Goal: Answer question/provide support: Share knowledge or assist other users

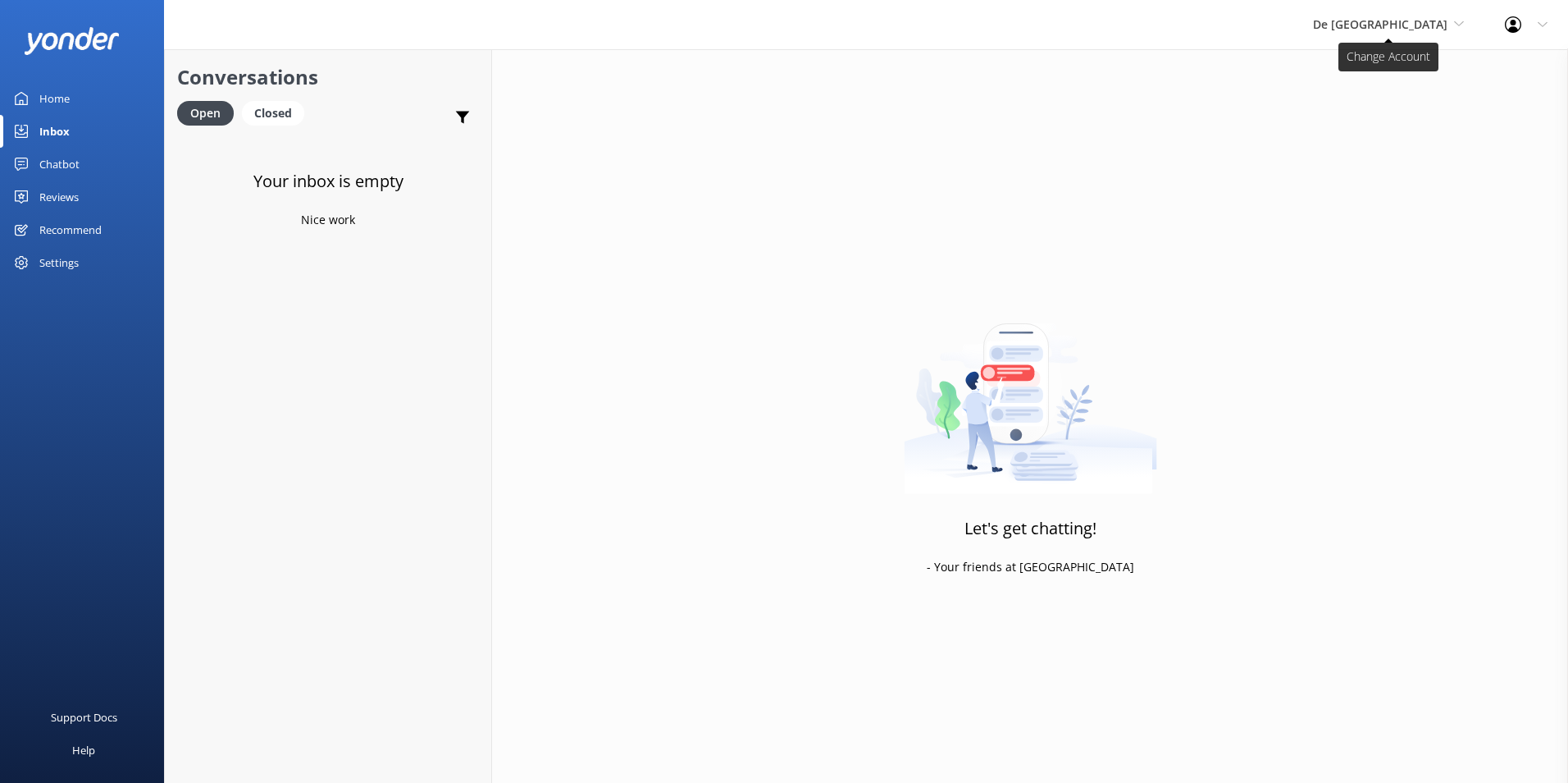
click at [1410, 21] on span "De [GEOGRAPHIC_DATA]" at bounding box center [1380, 24] width 135 height 16
click at [1397, 98] on link "Aruba's Activities Expert" at bounding box center [1374, 108] width 164 height 39
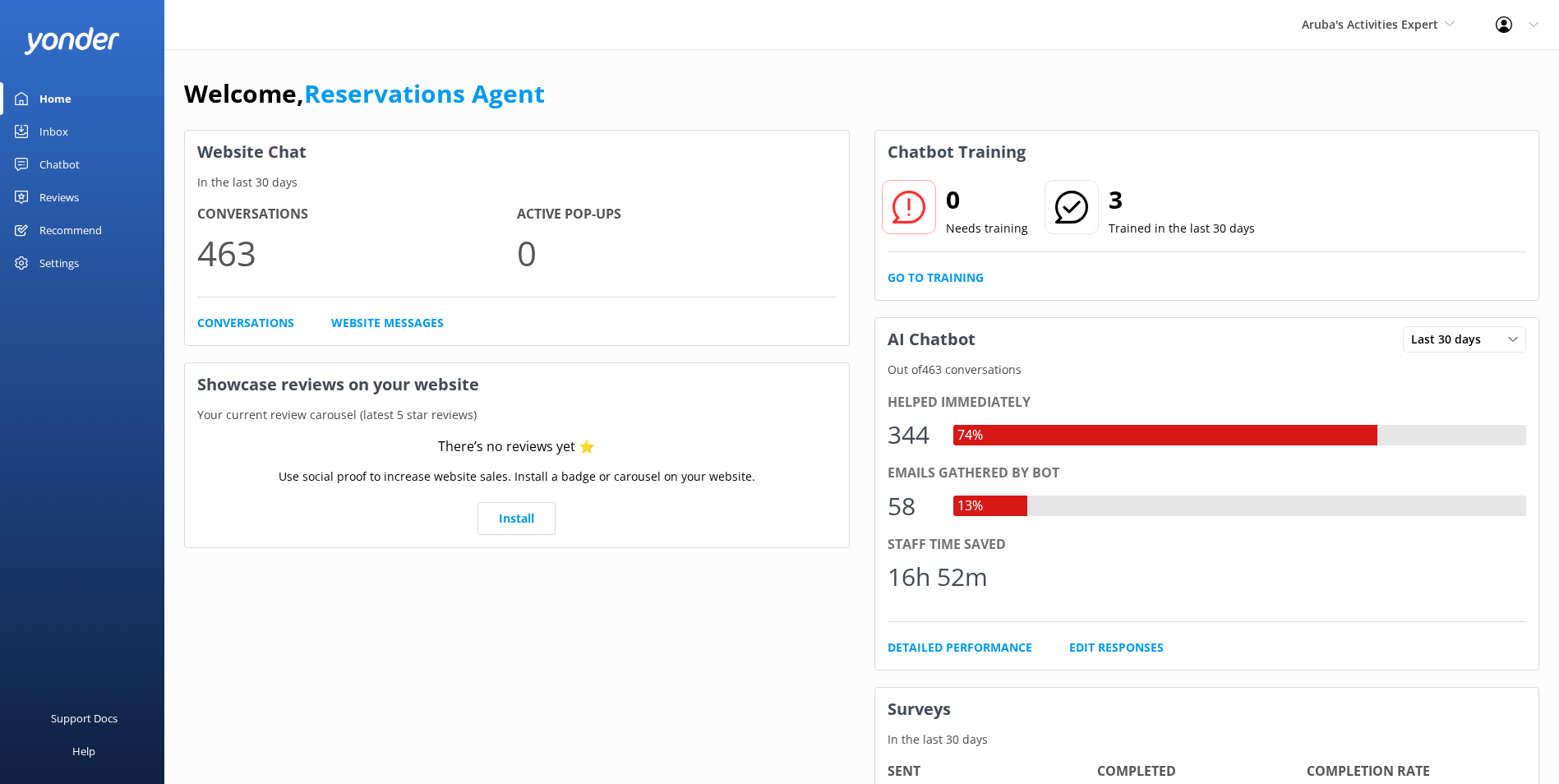
click at [95, 126] on link "Inbox" at bounding box center [82, 131] width 165 height 33
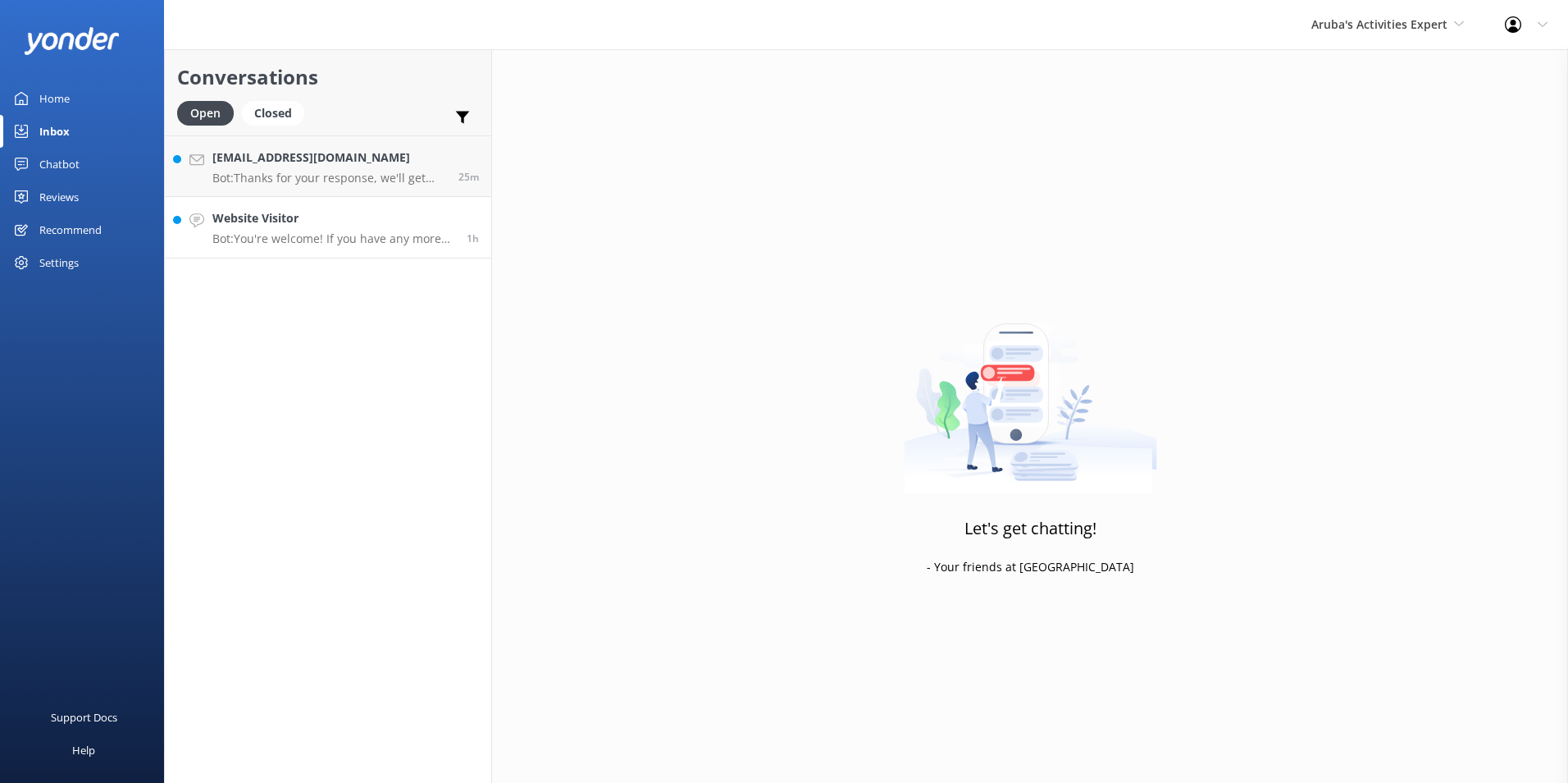
click at [302, 221] on h4 "Website Visitor" at bounding box center [334, 218] width 242 height 18
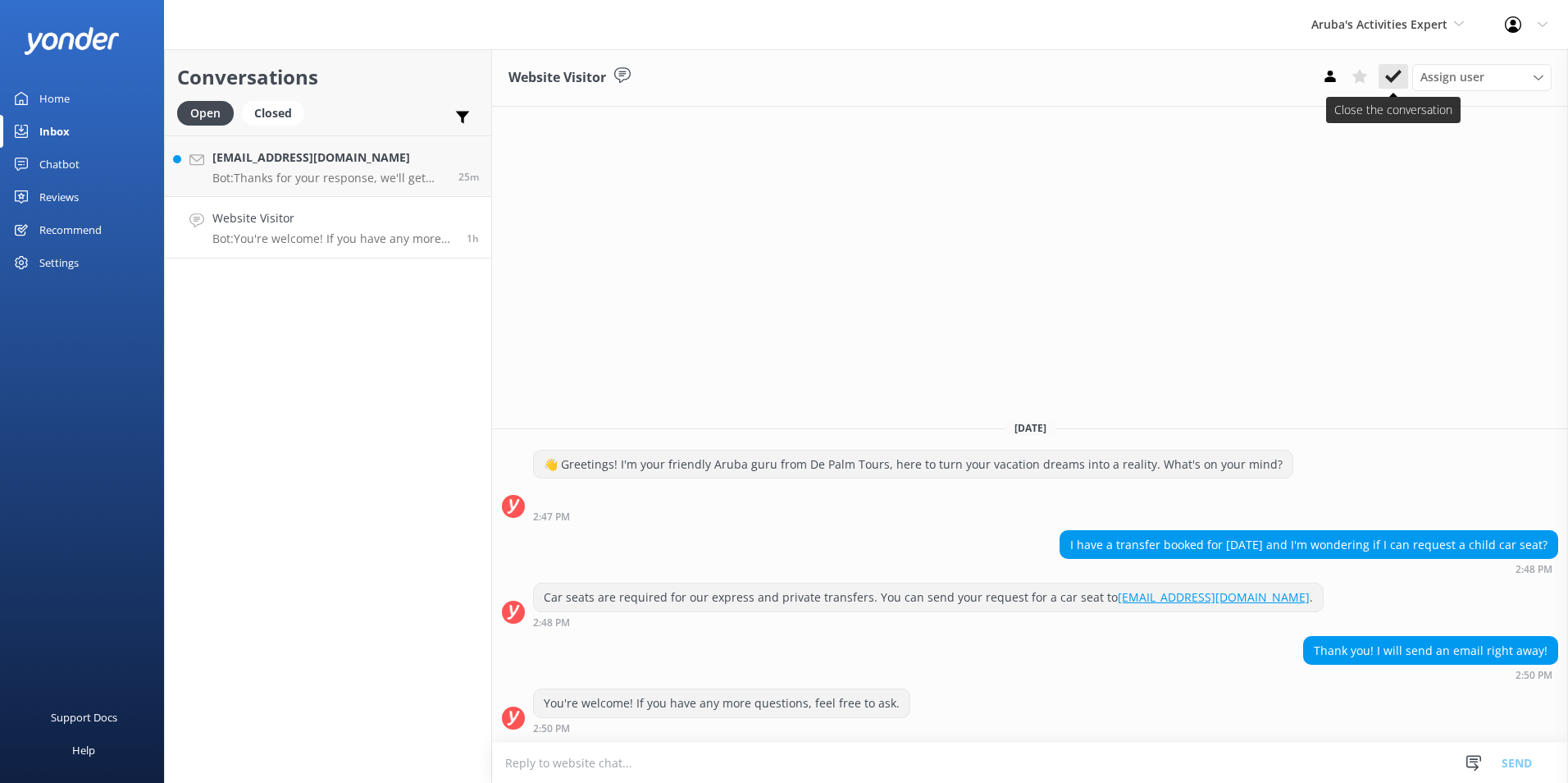
click at [1396, 75] on use at bounding box center [1394, 76] width 17 height 13
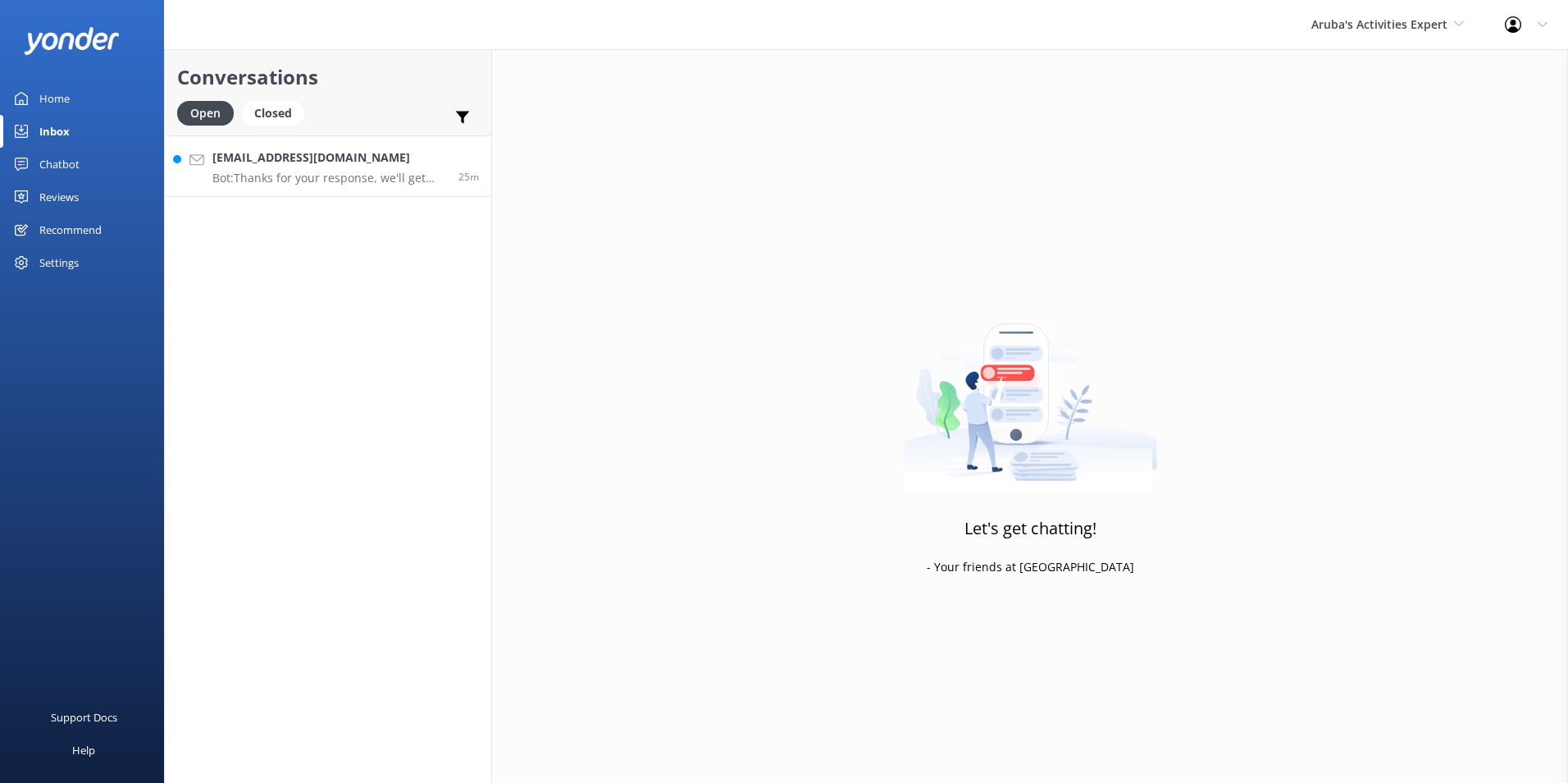
click at [395, 161] on h4 "leashy250@gmail.com" at bounding box center [329, 158] width 234 height 18
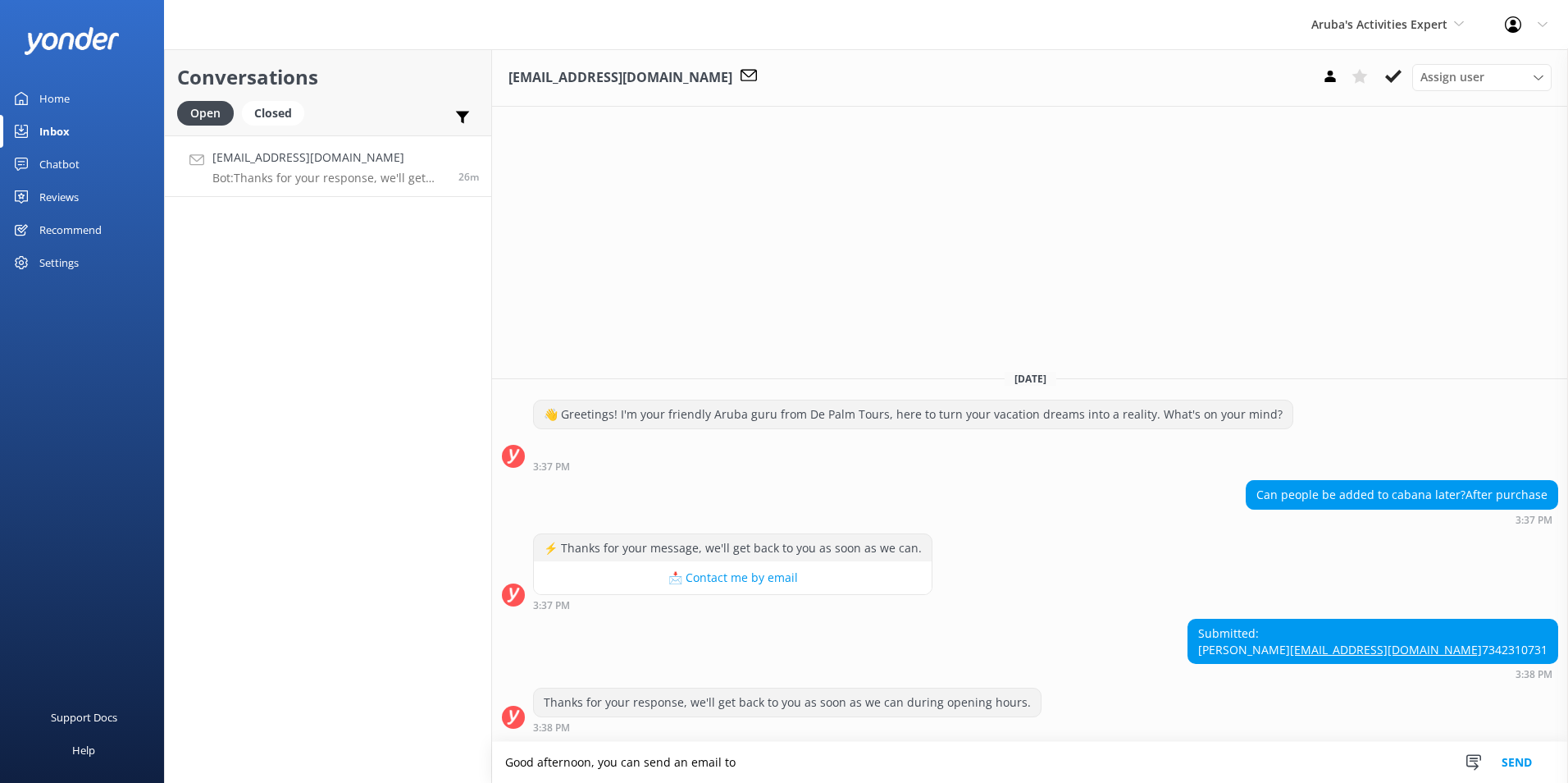
click at [755, 758] on textarea "Good afternoon, you can send an email to" at bounding box center [1029, 762] width 1076 height 41
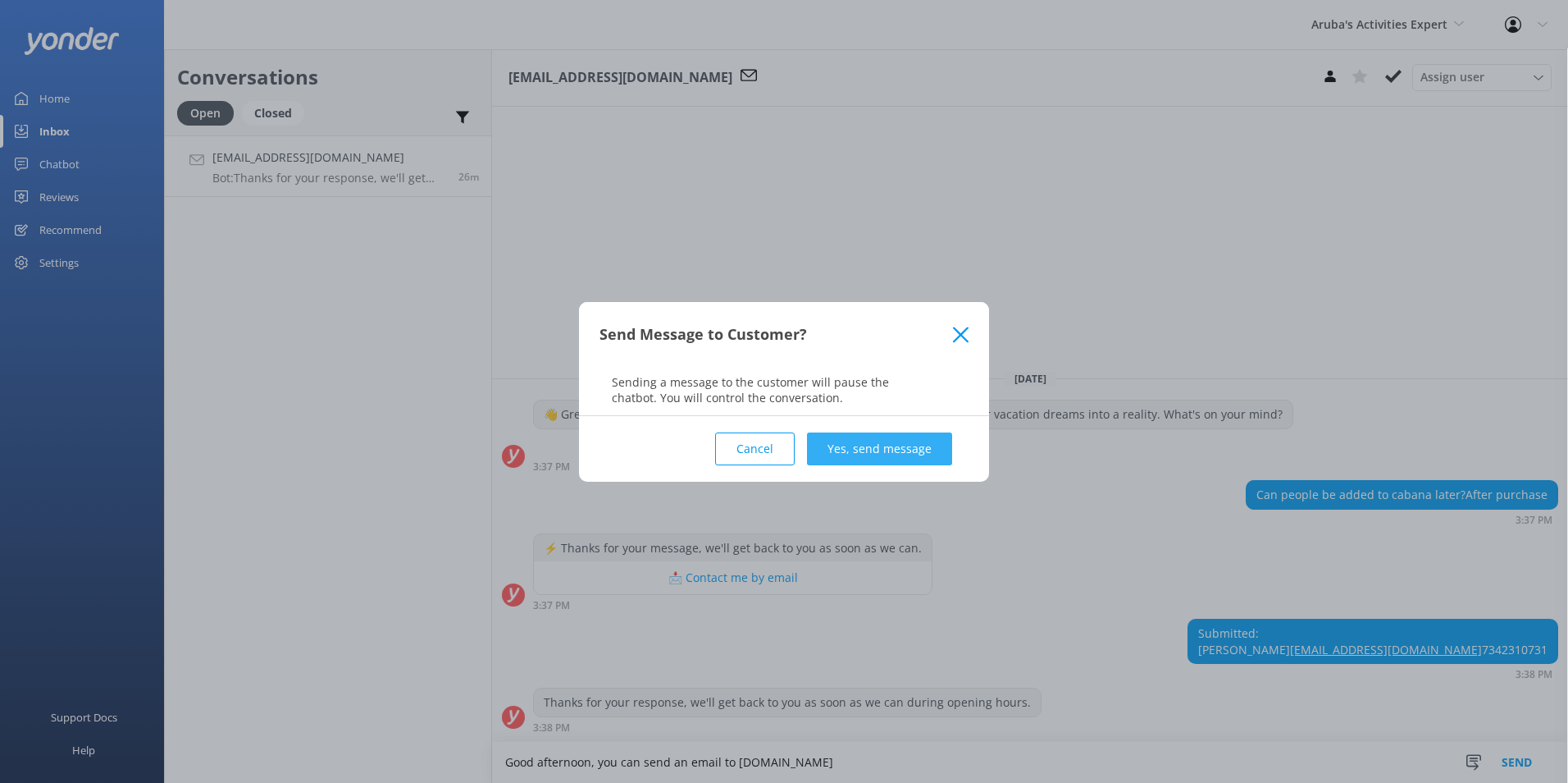
type textarea "Good afternoon, you can send an email to reservations2depalmtours.com"
click at [944, 445] on button "Yes, send message" at bounding box center [880, 449] width 145 height 33
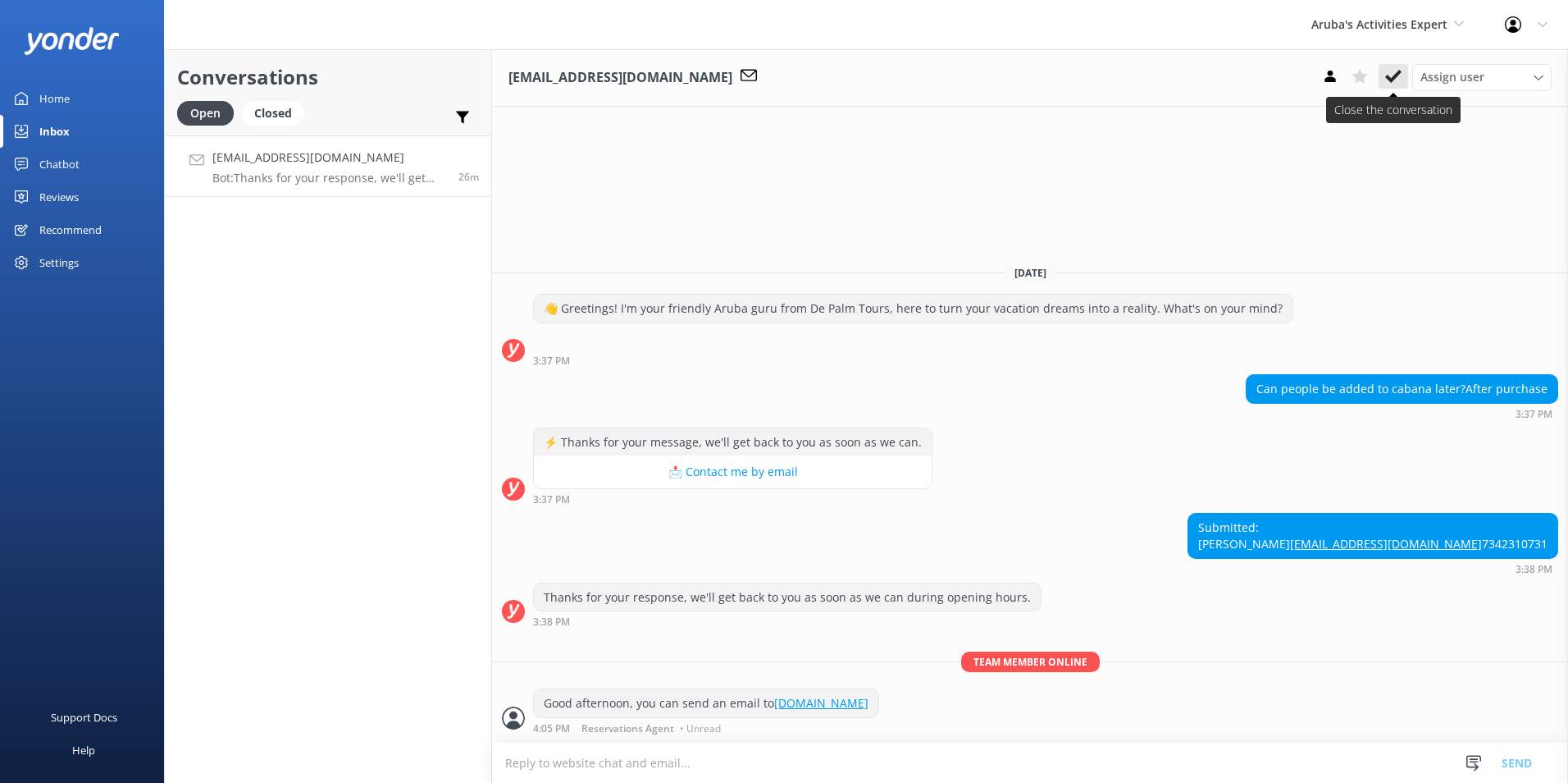
click at [1391, 73] on icon at bounding box center [1394, 76] width 17 height 17
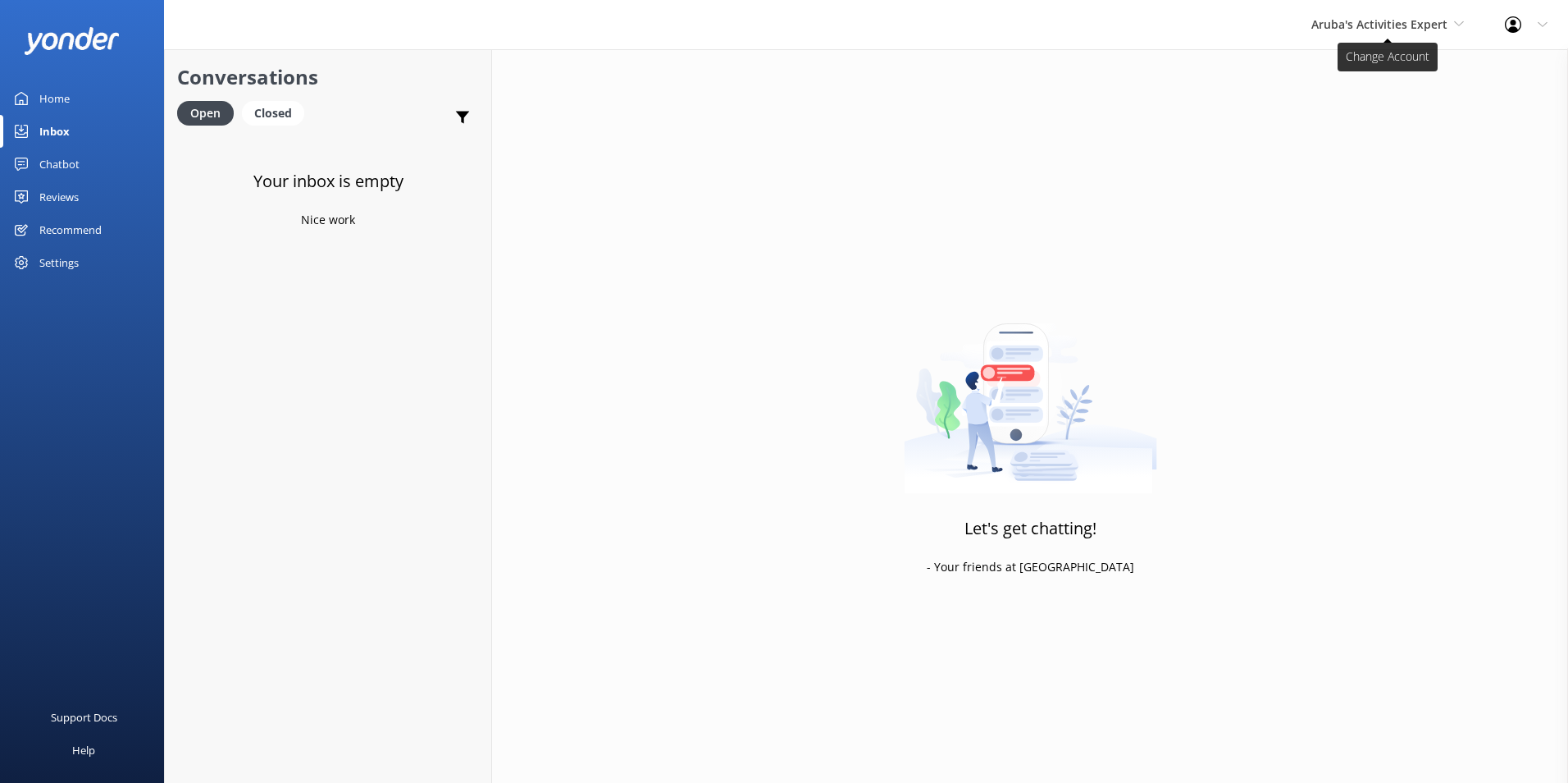
click at [1434, 22] on span "Aruba's Activities Expert" at bounding box center [1379, 24] width 136 height 16
click at [1357, 100] on link "Aruba's Activities Expert" at bounding box center [1373, 108] width 164 height 39
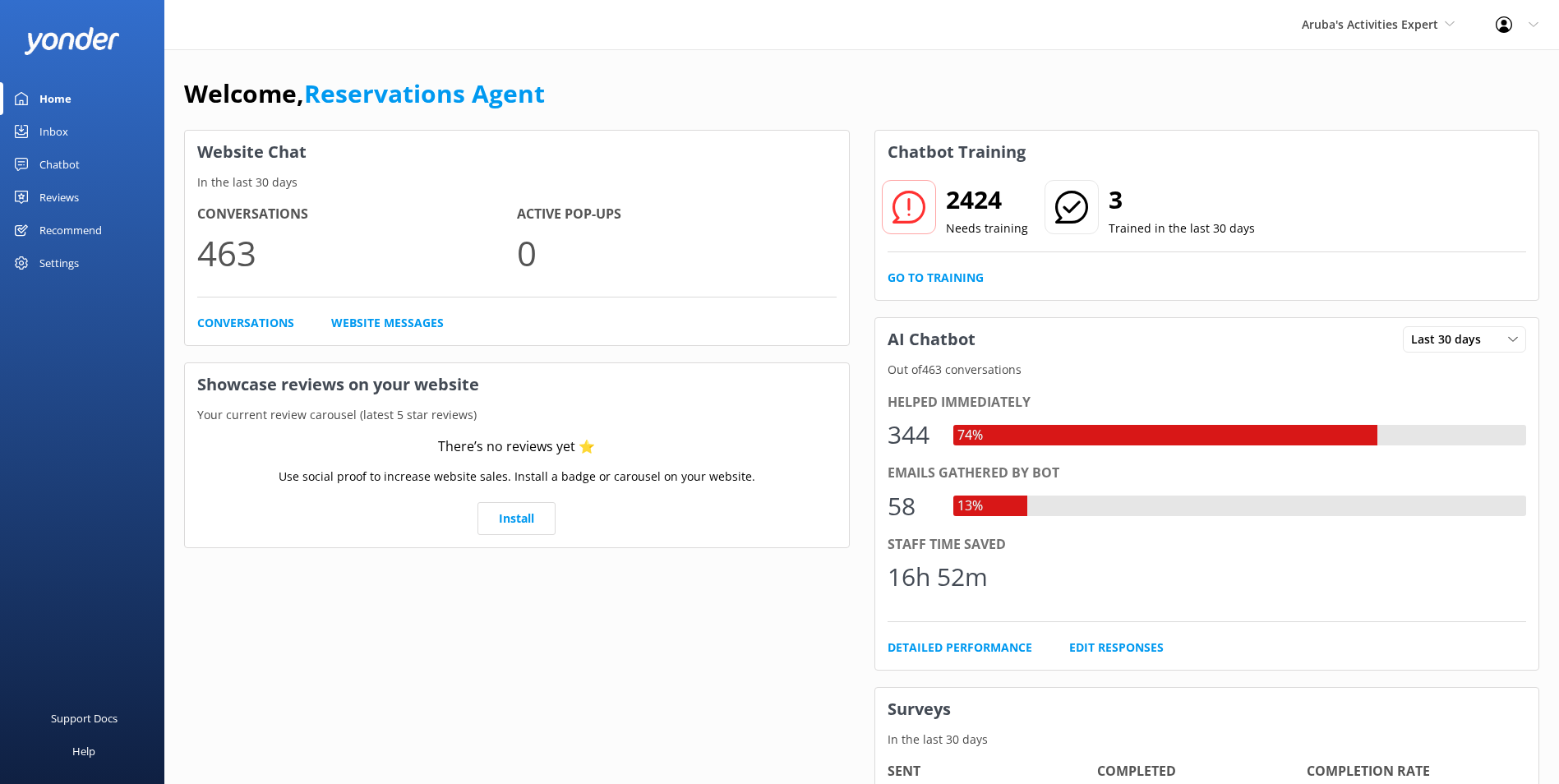
click at [68, 124] on link "Inbox" at bounding box center [82, 131] width 165 height 33
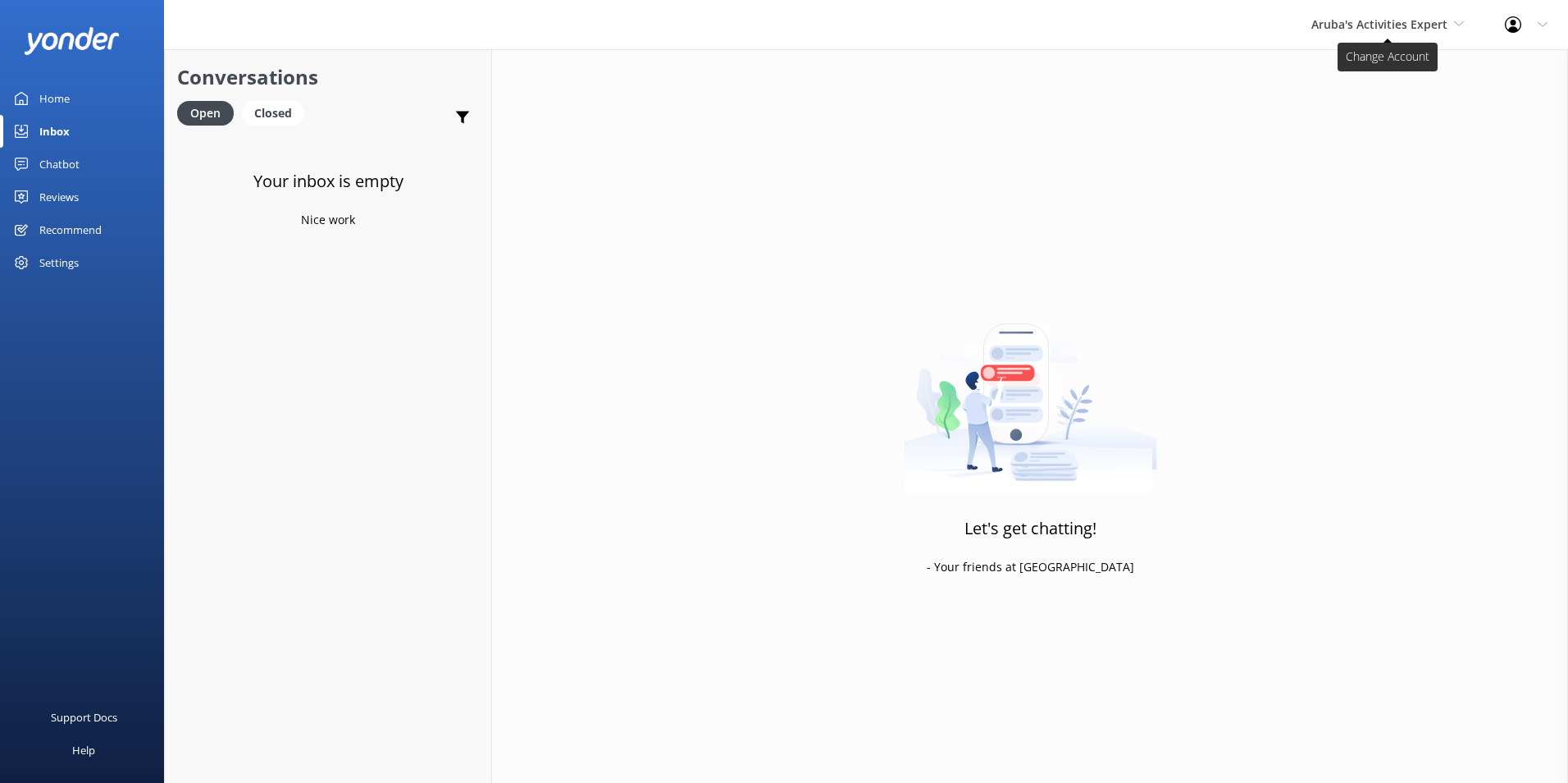
click at [1404, 17] on span "Aruba's Activities Expert" at bounding box center [1379, 24] width 136 height 16
click at [1372, 59] on link "De [GEOGRAPHIC_DATA]" at bounding box center [1373, 69] width 164 height 39
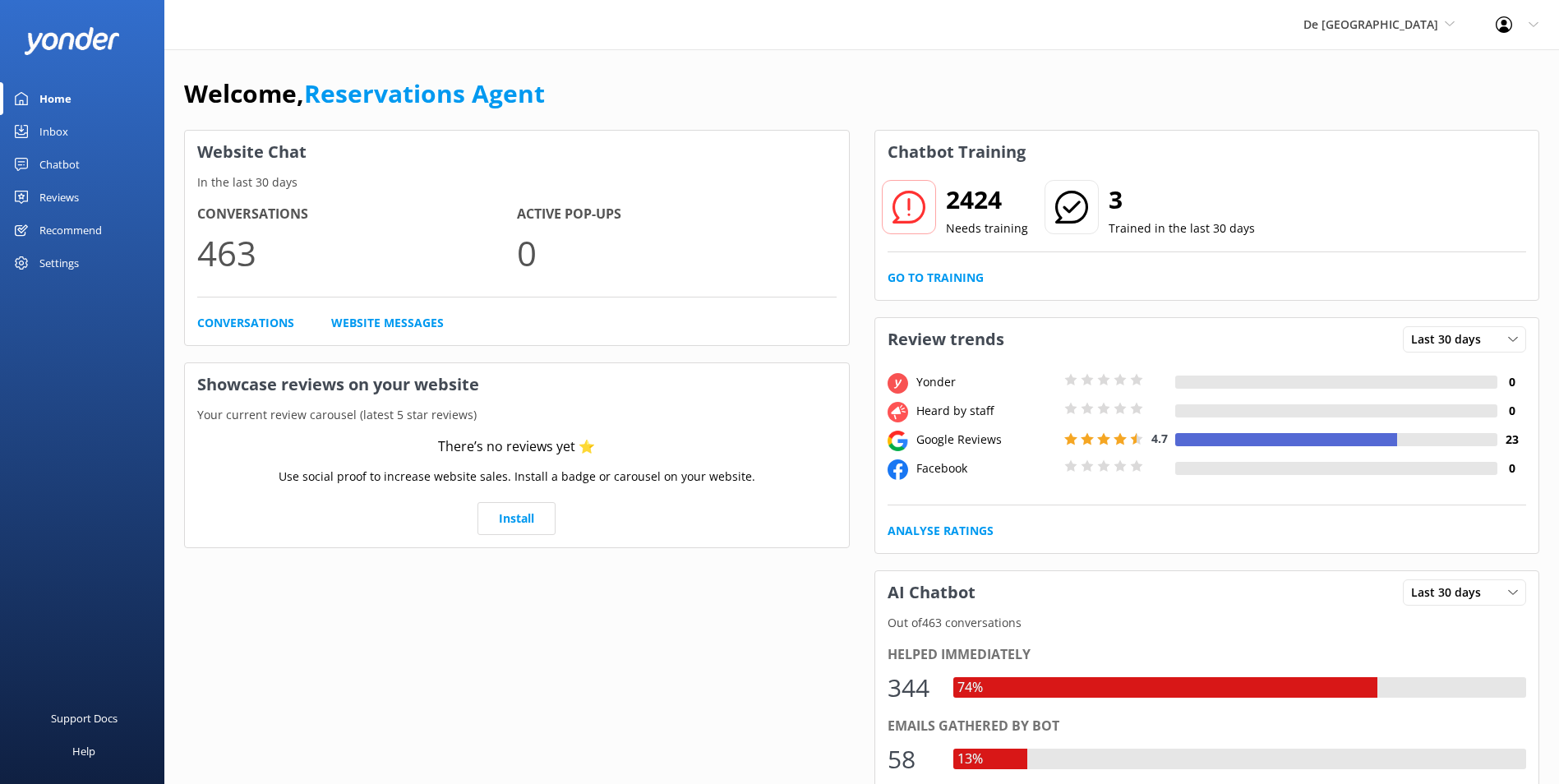
click at [48, 133] on div "Inbox" at bounding box center [53, 131] width 28 height 33
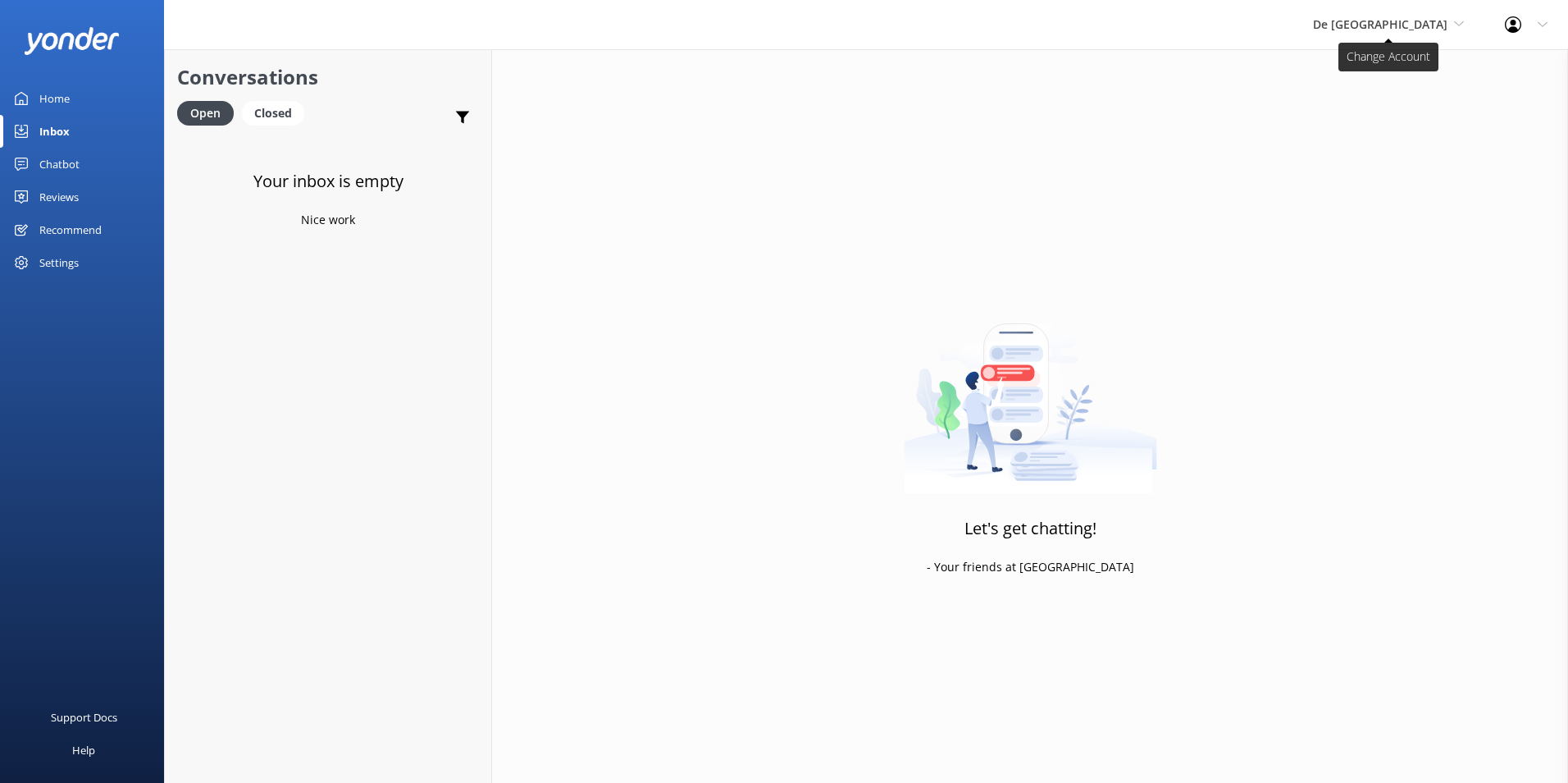
click at [1402, 25] on span "De [GEOGRAPHIC_DATA]" at bounding box center [1380, 24] width 135 height 16
click at [1372, 145] on link "The Captain" at bounding box center [1374, 147] width 164 height 39
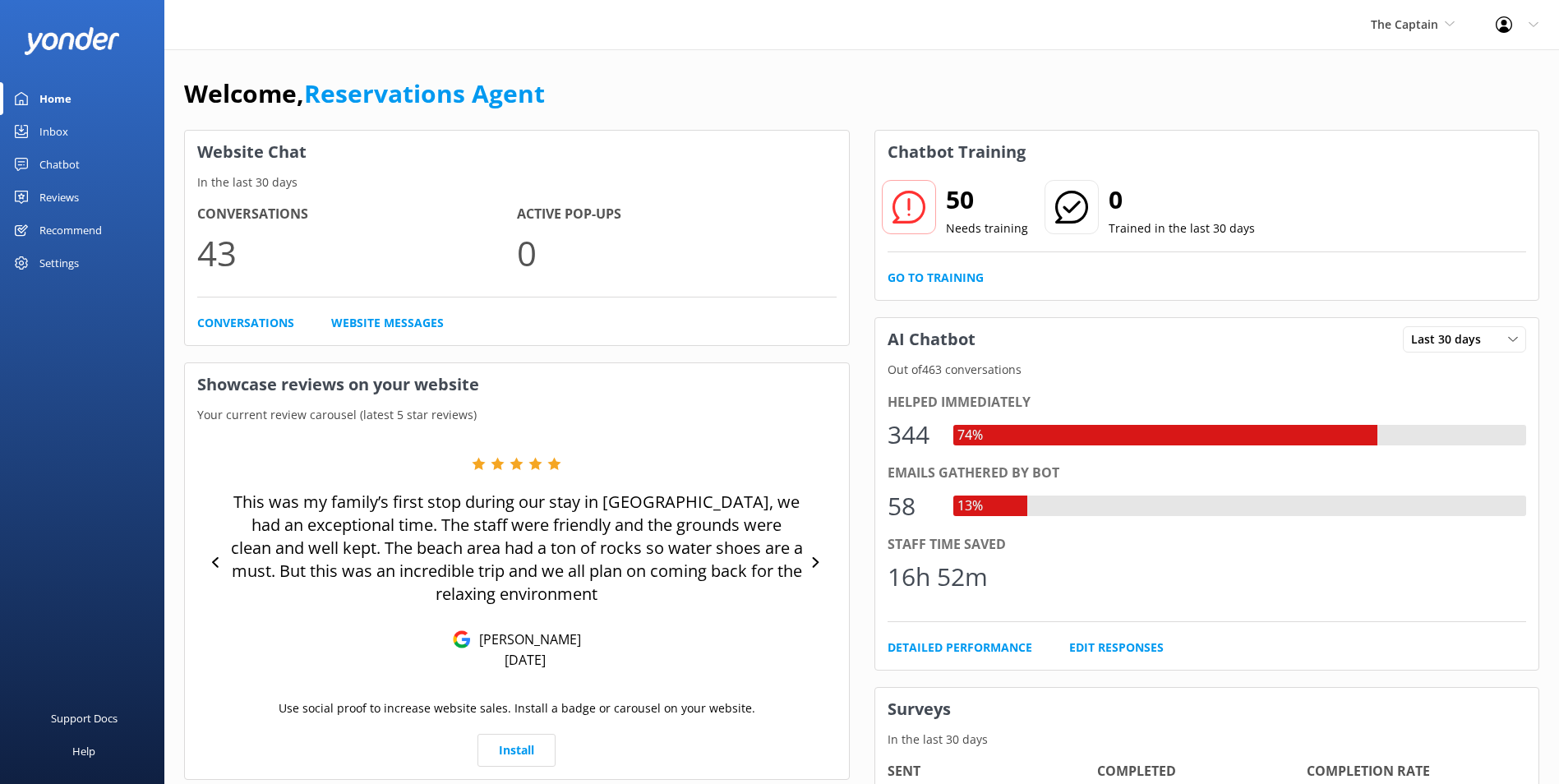
click at [53, 122] on div "Inbox" at bounding box center [53, 131] width 28 height 33
